Goal: Task Accomplishment & Management: Manage account settings

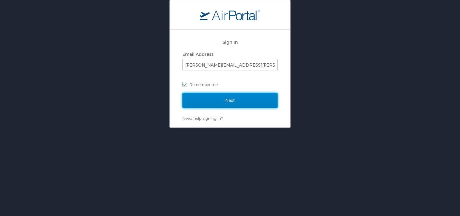
click at [205, 102] on input "Next" at bounding box center [229, 100] width 95 height 15
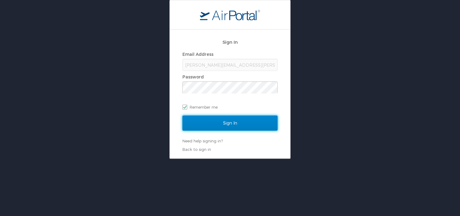
click at [207, 125] on input "Sign In" at bounding box center [229, 122] width 95 height 15
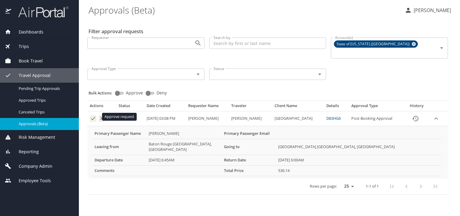
click at [92, 118] on icon "Approval table" at bounding box center [93, 118] width 6 height 6
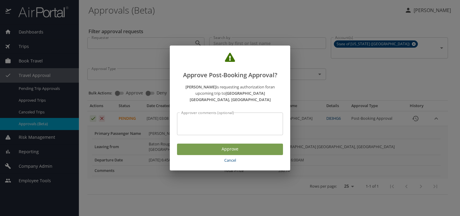
click at [199, 153] on span "Approve" at bounding box center [230, 149] width 96 height 8
